Goal: Task Accomplishment & Management: Complete application form

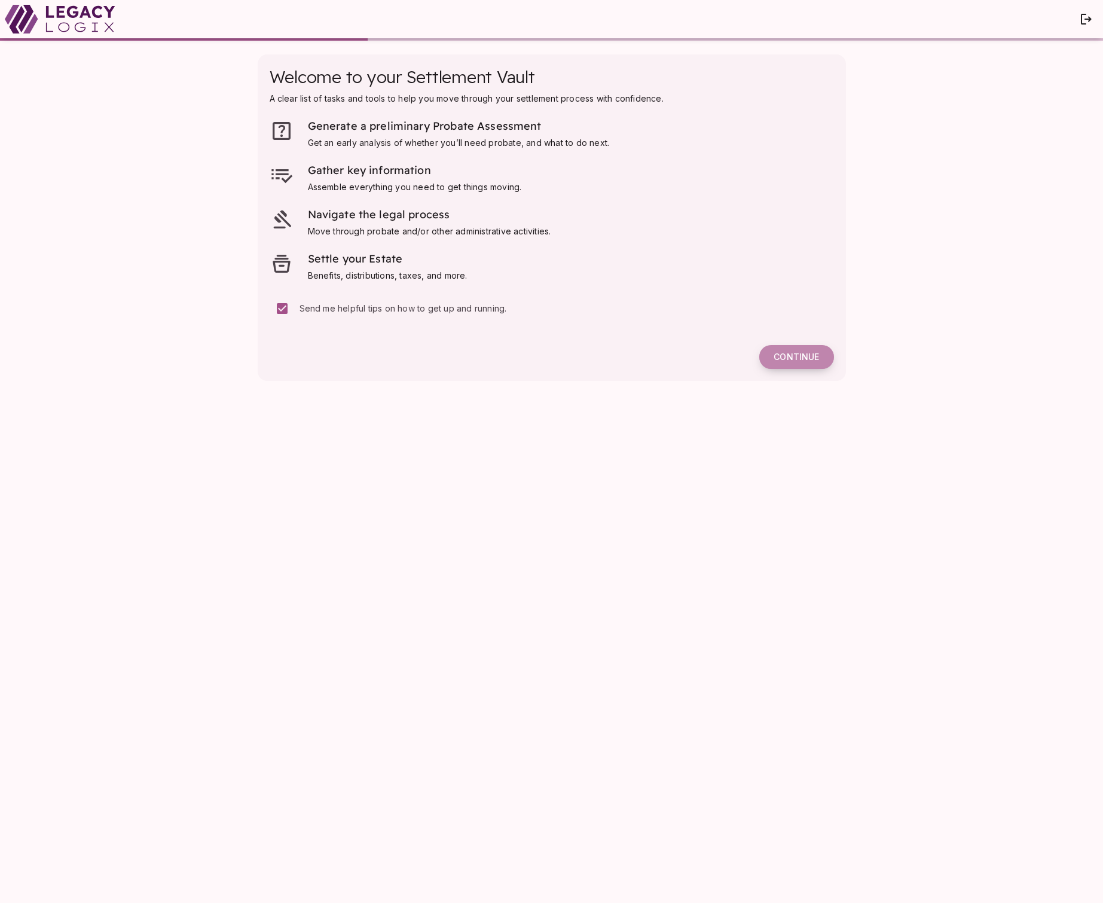
click at [797, 355] on span "Continue" at bounding box center [796, 357] width 45 height 11
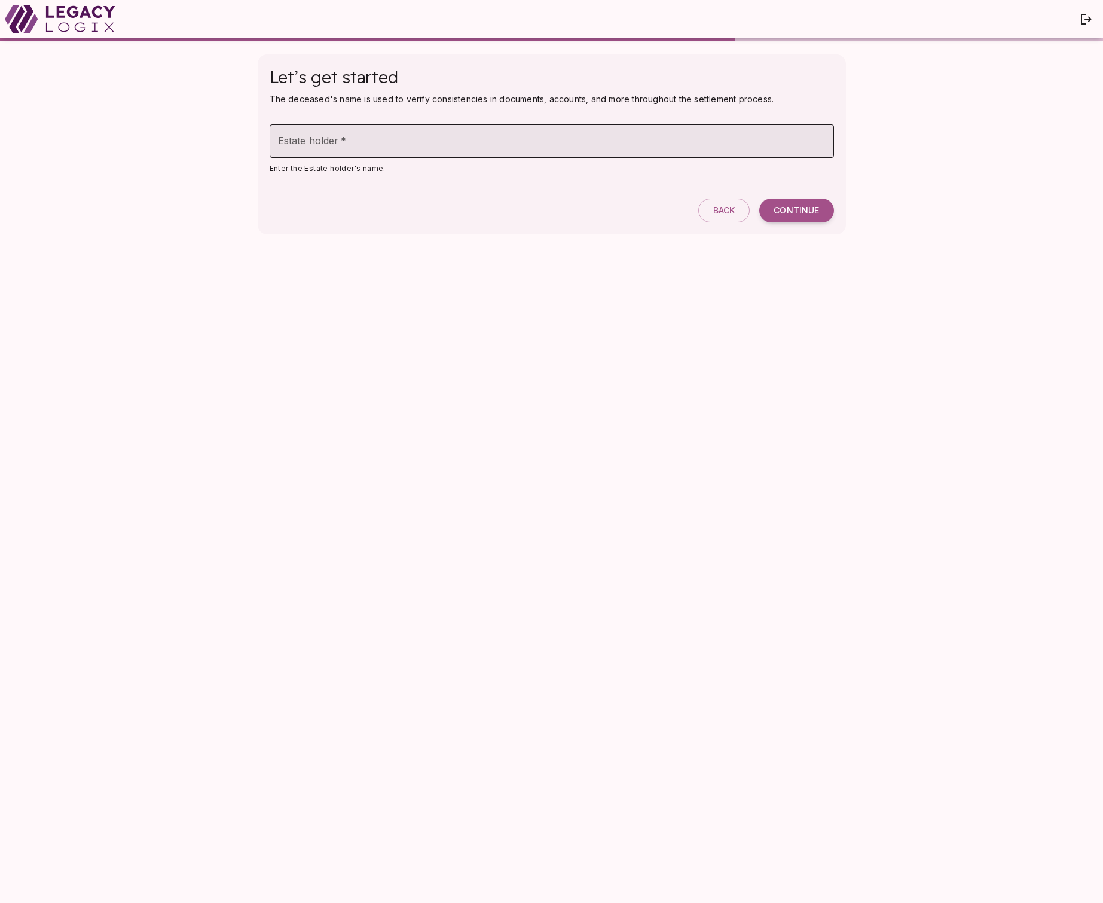
click at [332, 140] on input "Estate holder   *" at bounding box center [552, 140] width 564 height 33
type input "**********"
click at [795, 212] on span "Continue" at bounding box center [796, 210] width 45 height 11
